Goal: Task Accomplishment & Management: Manage account settings

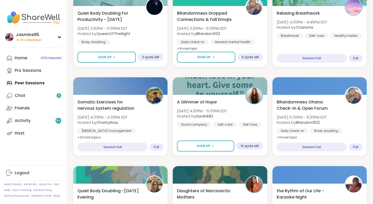
scroll to position [352, 0]
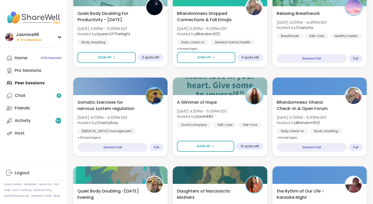
click at [213, 147] on icon at bounding box center [212, 146] width 3 height 3
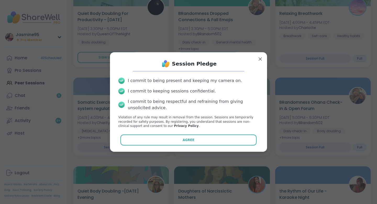
click at [209, 141] on button "Agree" at bounding box center [188, 140] width 136 height 11
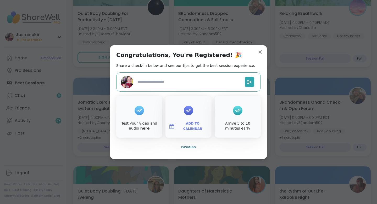
type textarea "*"
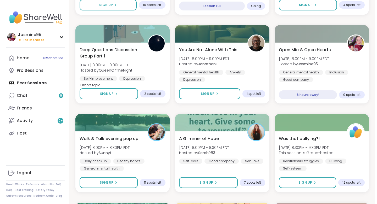
scroll to position [760, 0]
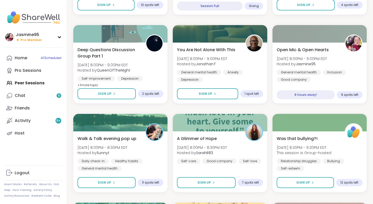
click at [296, 35] on div at bounding box center [319, 34] width 94 height 18
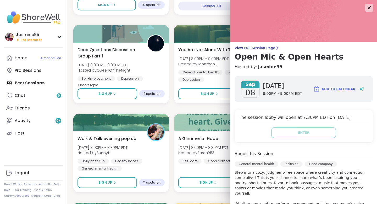
click at [22, 133] on div "Host" at bounding box center [20, 133] width 10 height 6
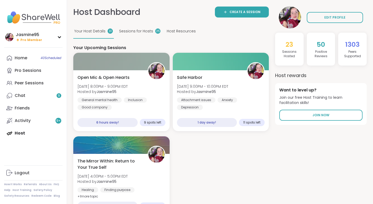
click at [139, 88] on div "Open Mic & Open Hearts Mon, Sep 08 | 8:00PM - 9:00PM EDT Hosted by Jasmine95 Ge…" at bounding box center [121, 93] width 88 height 36
click at [27, 82] on div "Peer Sessions" at bounding box center [29, 83] width 29 height 6
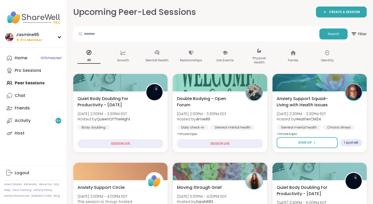
click at [31, 71] on div "Pro Sessions" at bounding box center [28, 71] width 27 height 6
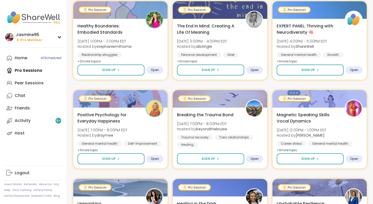
scroll to position [883, 0]
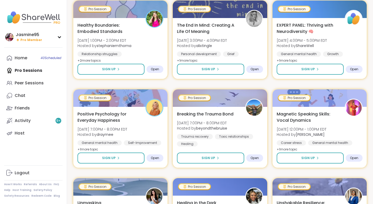
click at [43, 84] on div "Peer Sessions" at bounding box center [29, 83] width 29 height 6
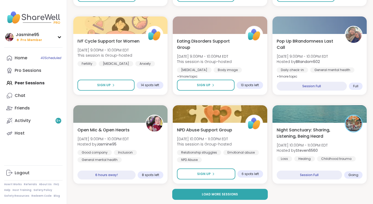
scroll to position [859, 0]
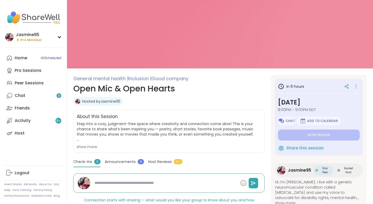
click at [356, 87] on icon at bounding box center [355, 86] width 5 height 7
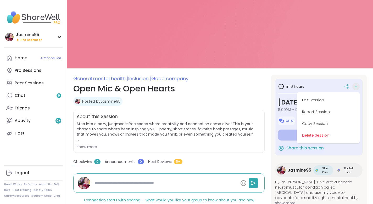
click at [310, 102] on button "Edit Session" at bounding box center [328, 100] width 59 height 12
type textarea "*"
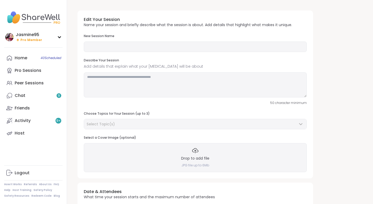
type input "**********"
type textarea "**********"
type input "**"
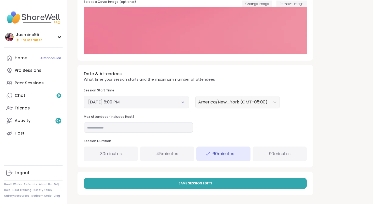
scroll to position [136, 0]
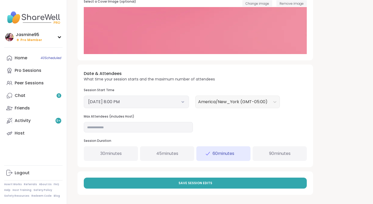
click at [149, 99] on button "[DATE] 8:00 PM" at bounding box center [136, 102] width 96 height 6
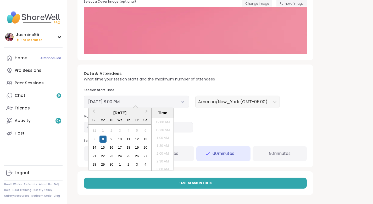
scroll to position [292, 0]
click at [162, 161] on li "9:00 PM" at bounding box center [162, 160] width 22 height 8
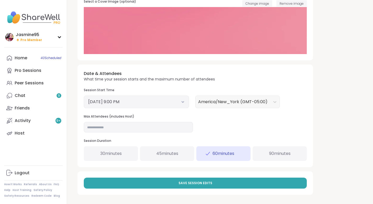
click at [179, 186] on button "Save Session Edits" at bounding box center [195, 183] width 223 height 11
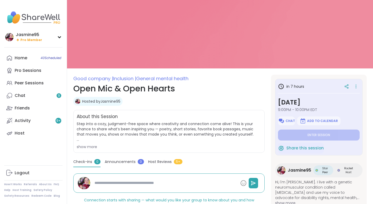
click at [25, 99] on link "Chat 9" at bounding box center [33, 95] width 58 height 13
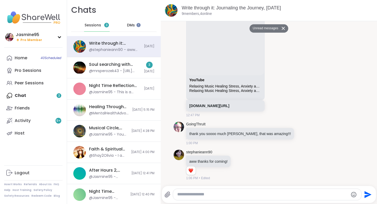
click at [108, 72] on div "@mrsperozek43 - [URL][DOMAIN_NAME]" at bounding box center [115, 71] width 52 height 5
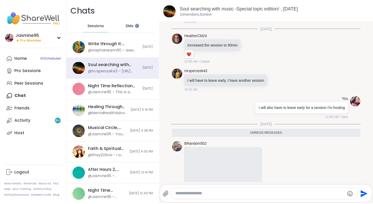
scroll to position [792, 0]
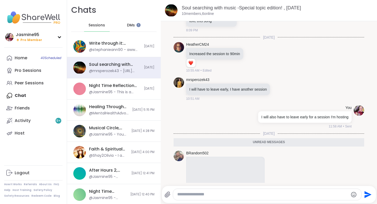
click at [39, 83] on div "Peer Sessions" at bounding box center [29, 83] width 29 height 6
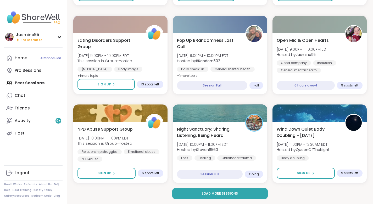
scroll to position [859, 0]
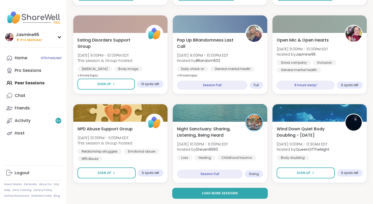
click at [327, 47] on span "[DATE] 9:00PM - 10:00PM EDT" at bounding box center [301, 49] width 51 height 5
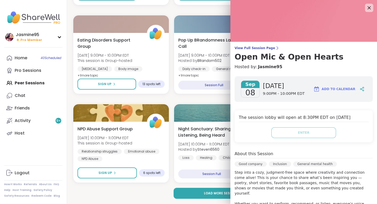
click at [362, 88] on icon at bounding box center [362, 87] width 1 height 1
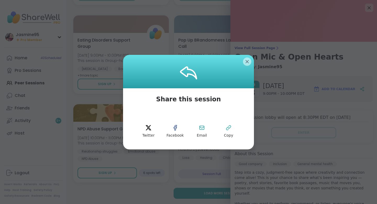
click at [228, 129] on icon at bounding box center [228, 128] width 6 height 6
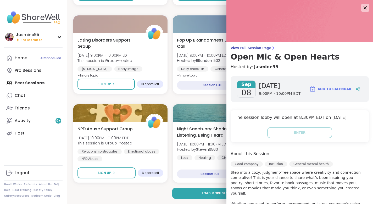
click at [363, 7] on icon at bounding box center [365, 8] width 6 height 6
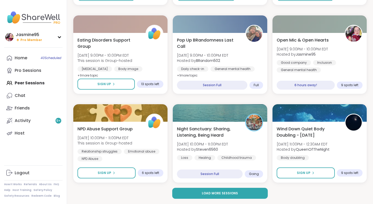
click at [24, 120] on div "Activity 9 +" at bounding box center [23, 121] width 16 height 6
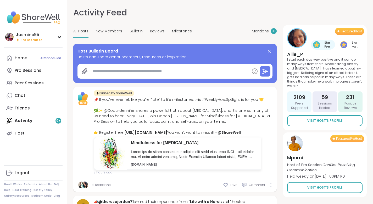
click at [123, 72] on textarea at bounding box center [169, 71] width 159 height 10
type textarea "*"
paste textarea "**********"
type textarea "**********"
type textarea "*"
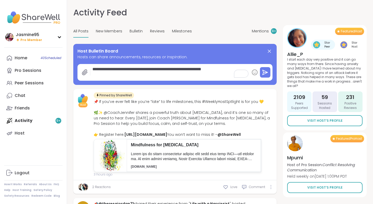
type textarea "**********"
click at [266, 69] on button at bounding box center [265, 72] width 10 height 10
type textarea "*"
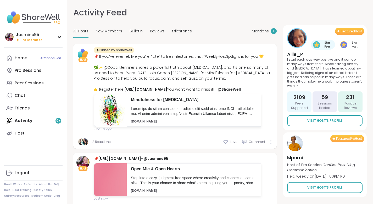
scroll to position [2, 0]
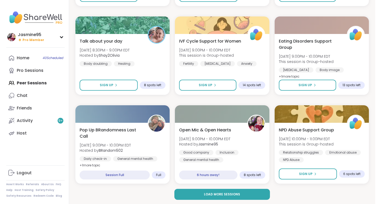
scroll to position [859, 0]
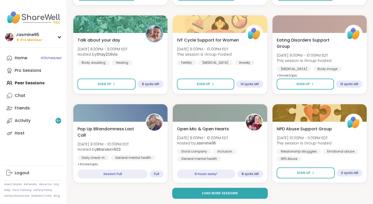
click at [235, 127] on div "Open Mic & Open Hearts [DATE] 9:00PM - 10:00PM EDT Hosted by Jasmine95 Good com…" at bounding box center [220, 144] width 86 height 36
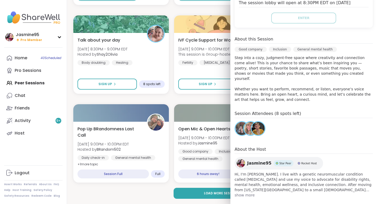
scroll to position [116, 0]
